Goal: Task Accomplishment & Management: Use online tool/utility

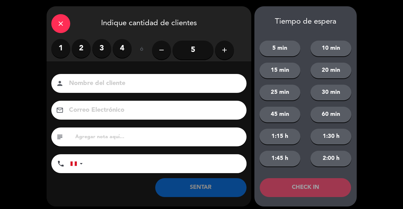
click at [106, 51] on label "3" at bounding box center [101, 48] width 19 height 19
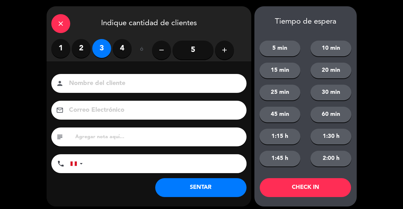
click at [151, 87] on input at bounding box center [153, 83] width 170 height 11
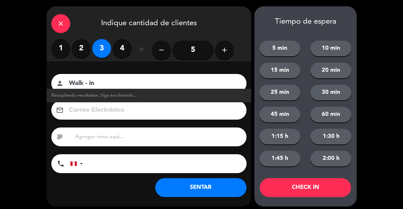
type input "Walk - in"
click at [210, 191] on button "SENTAR" at bounding box center [200, 187] width 91 height 19
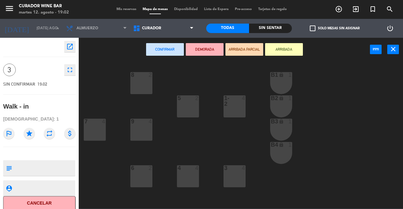
click at [193, 182] on div "4 4" at bounding box center [188, 176] width 22 height 22
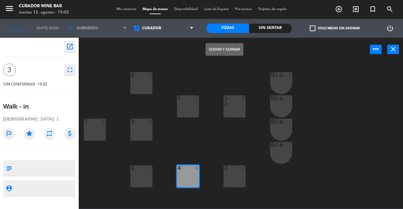
click at [229, 54] on button "Sentar y Asignar" at bounding box center [225, 49] width 38 height 13
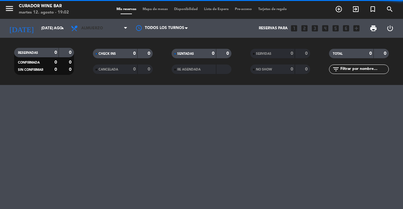
click at [94, 30] on span "Almuerzo" at bounding box center [92, 28] width 22 height 4
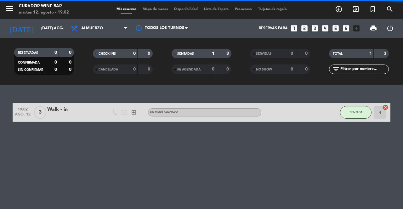
click at [82, 44] on div "RESERVADAS 0 0 CONFIRMADA 0 0 SIN CONFIRMAR 0 0" at bounding box center [44, 61] width 79 height 35
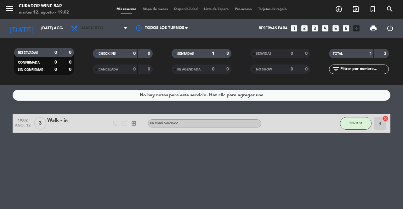
click at [85, 30] on span "Almuerzo" at bounding box center [92, 28] width 22 height 4
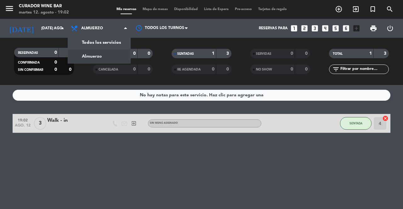
click at [86, 44] on div "menu Curador Wine Bar martes 12. agosto - 19:02 Mis reservas Mapa de mesas Disp…" at bounding box center [201, 42] width 403 height 85
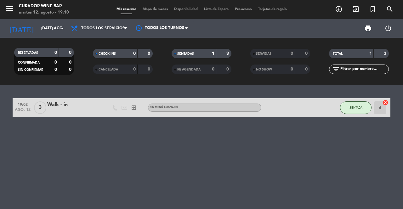
click at [337, 9] on icon "add_circle_outline" at bounding box center [339, 9] width 8 height 8
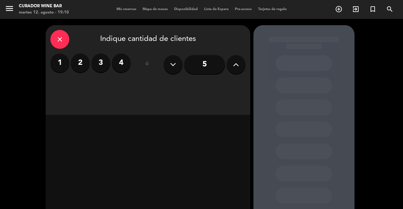
click at [83, 66] on label "2" at bounding box center [80, 63] width 19 height 19
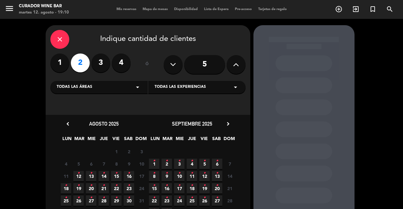
click at [66, 40] on div "close" at bounding box center [59, 39] width 19 height 19
